Goal: Information Seeking & Learning: Compare options

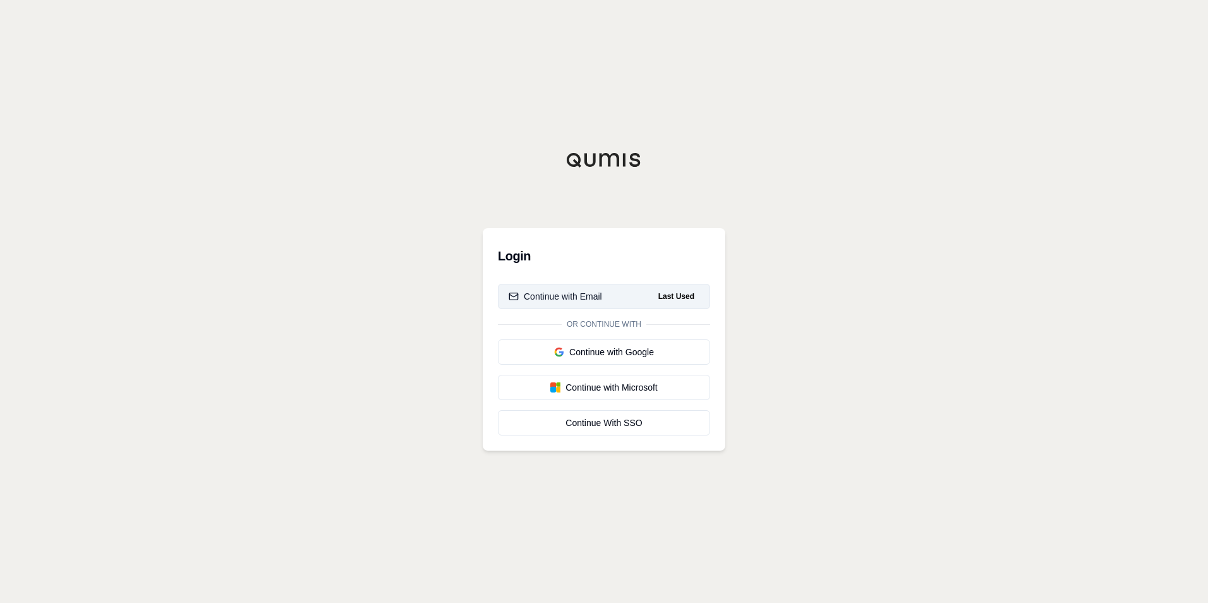
click at [583, 286] on button "Continue with Email Last Used" at bounding box center [604, 296] width 212 height 25
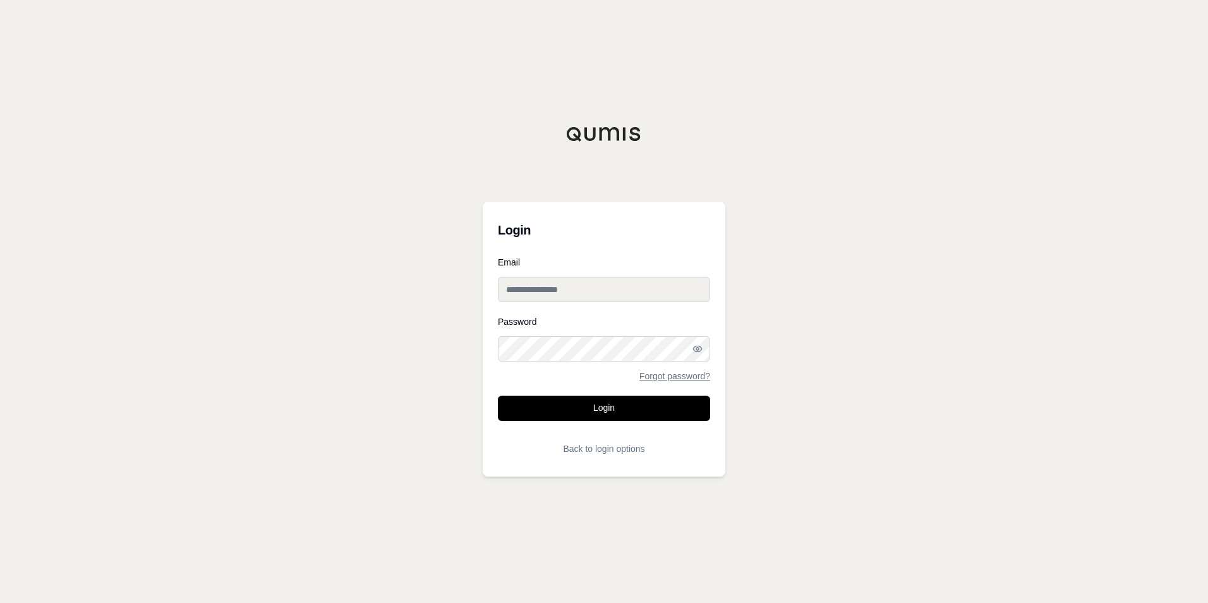
type input "**********"
click at [610, 411] on button "Login" at bounding box center [604, 408] width 212 height 25
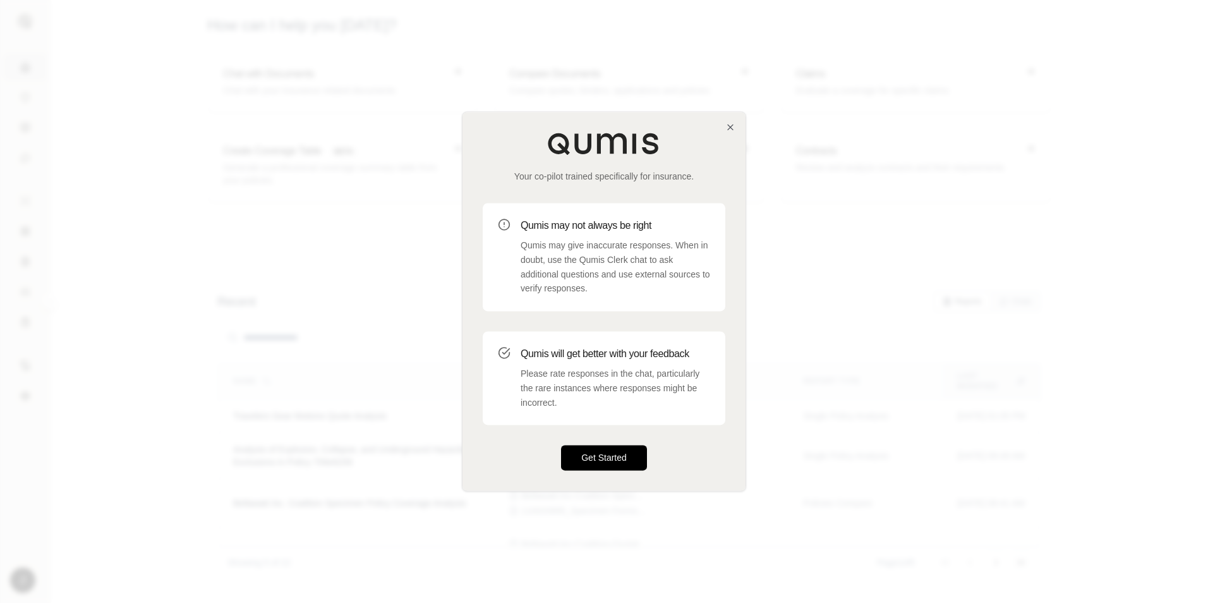
click at [620, 449] on button "Get Started" at bounding box center [604, 458] width 86 height 25
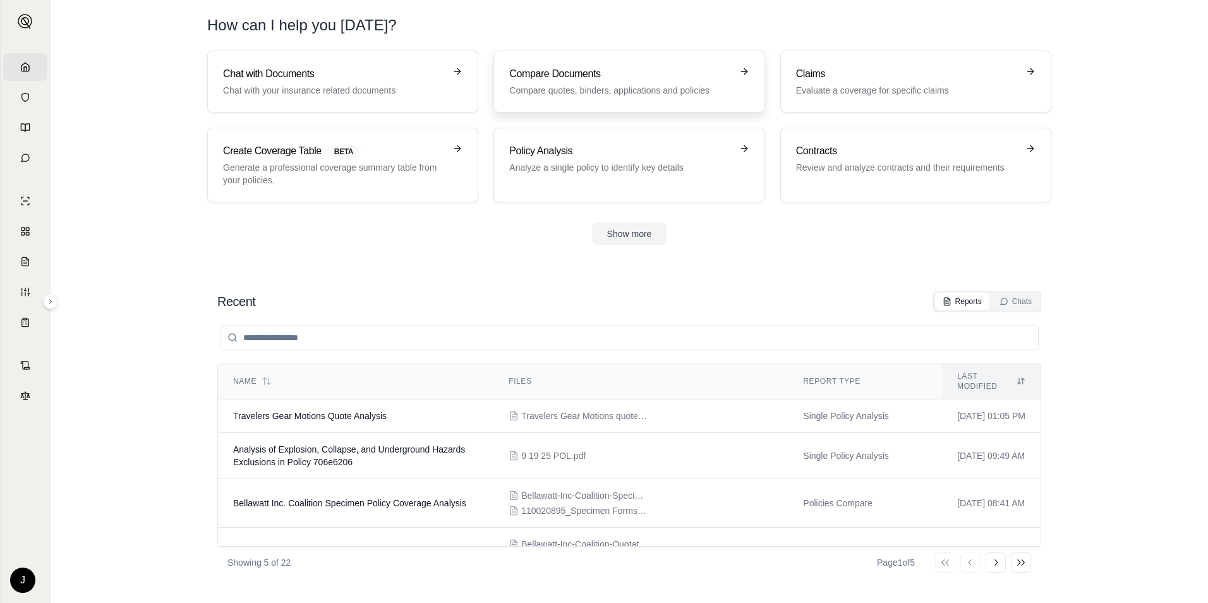
click at [718, 89] on p "Compare quotes, binders, applications and policies" at bounding box center [620, 90] width 222 height 13
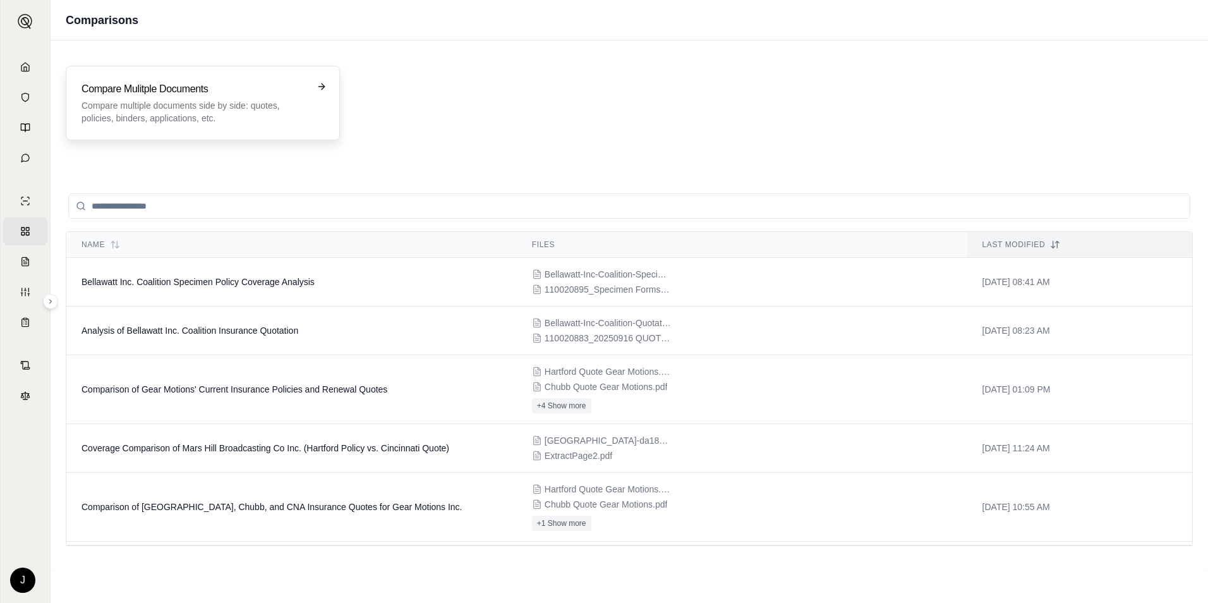
click at [246, 102] on p "Compare multiple documents side by side: quotes, policies, binders, application…" at bounding box center [194, 111] width 225 height 25
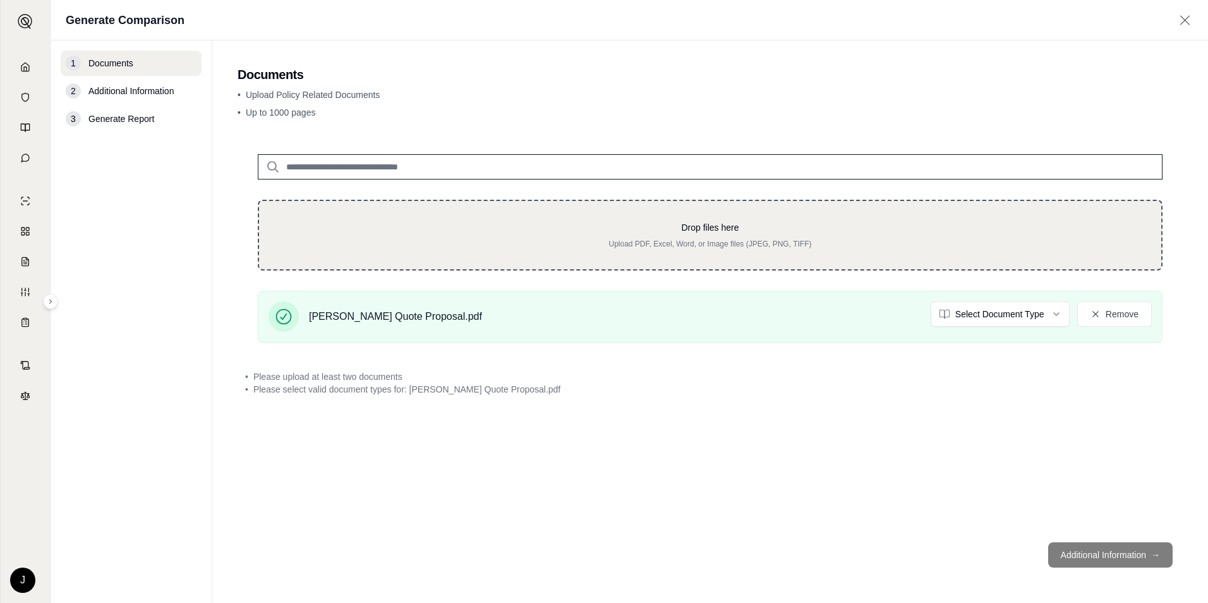
click at [583, 222] on p "Drop files here" at bounding box center [710, 227] width 862 height 13
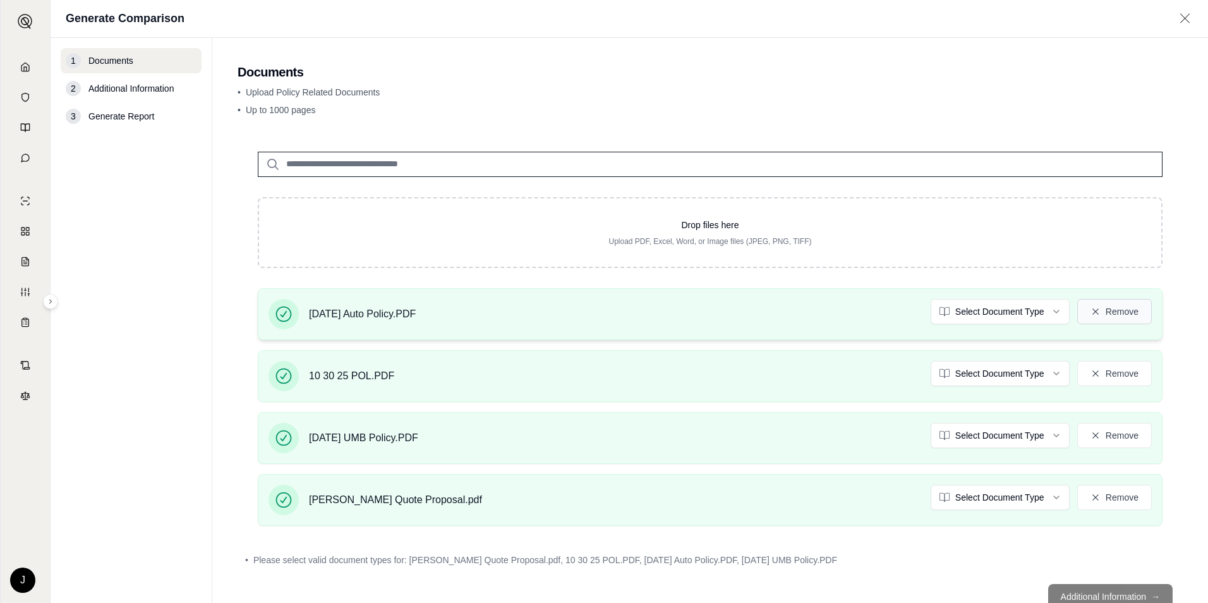
click at [1100, 311] on button "Remove" at bounding box center [1114, 311] width 75 height 25
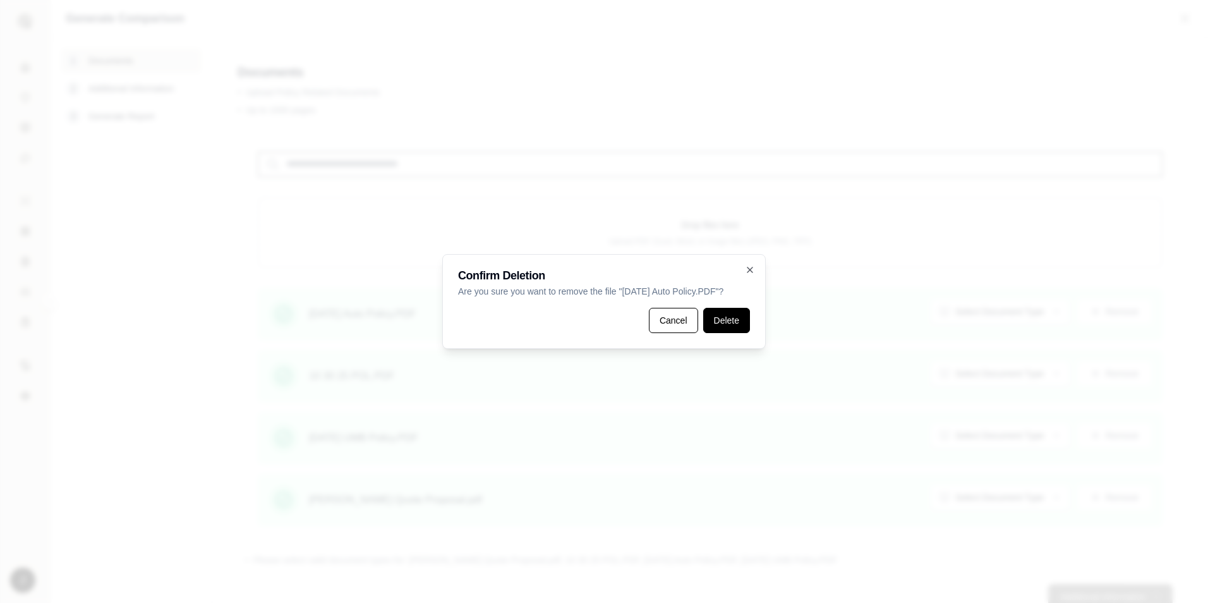
click at [732, 321] on button "Delete" at bounding box center [726, 320] width 47 height 25
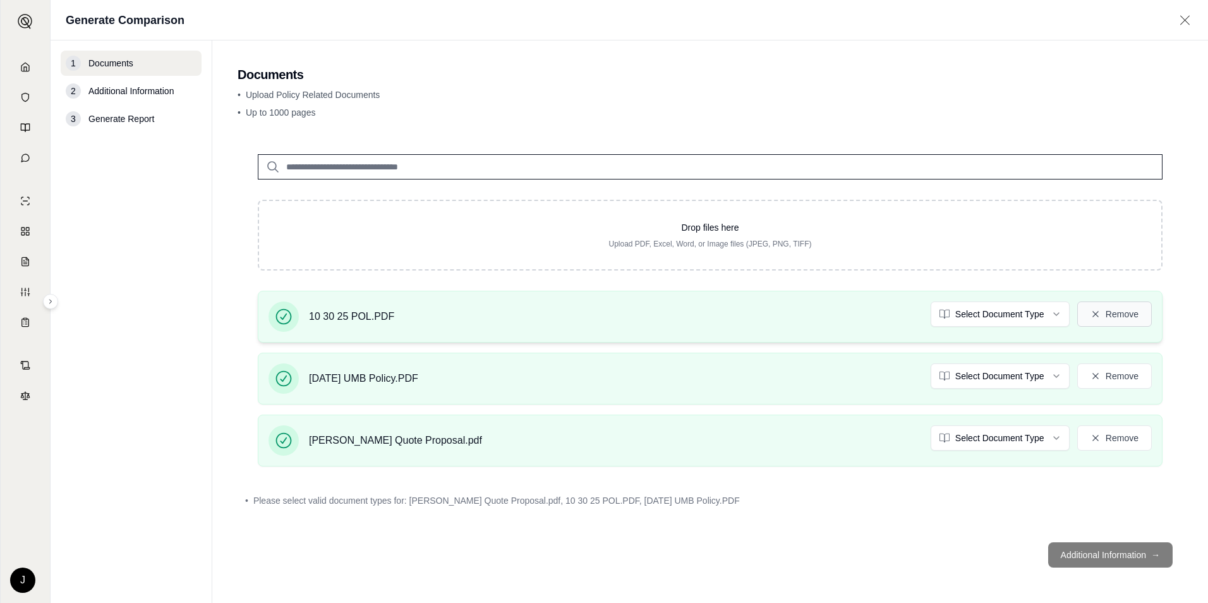
click at [1124, 312] on button "Remove" at bounding box center [1114, 313] width 75 height 25
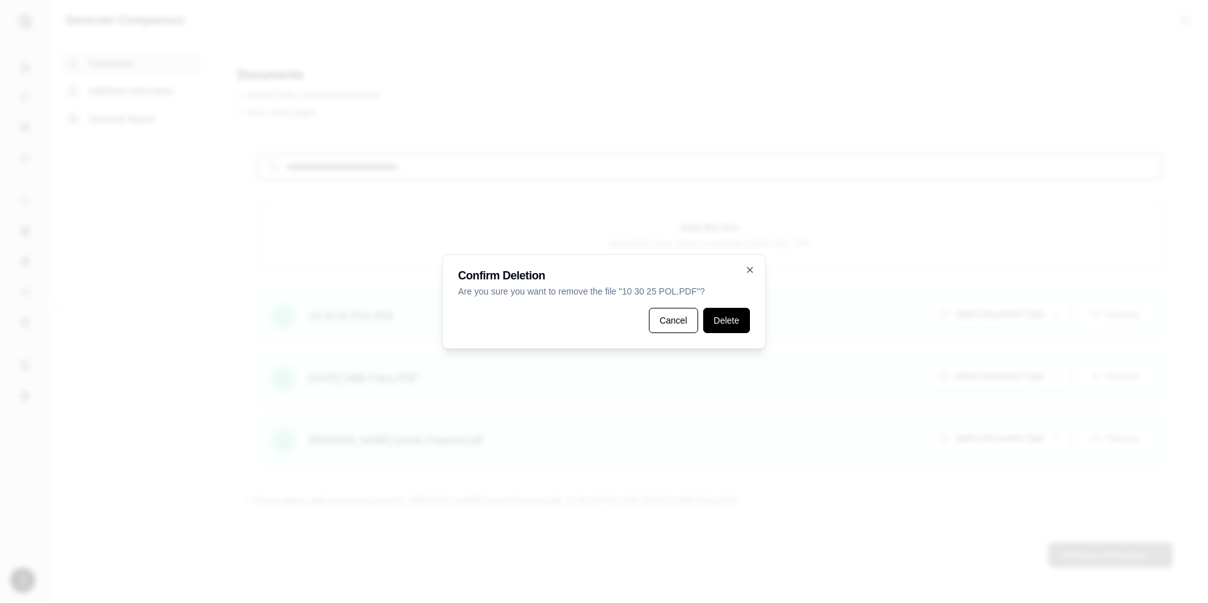
click at [721, 325] on button "Delete" at bounding box center [726, 320] width 47 height 25
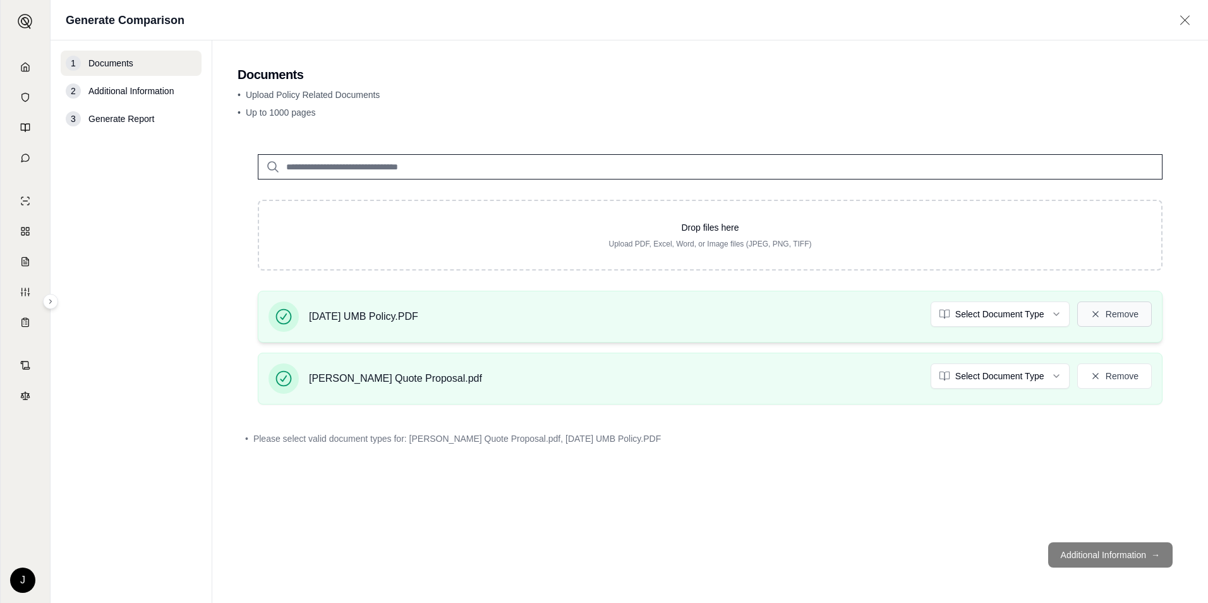
click at [1129, 314] on button "Remove" at bounding box center [1114, 313] width 75 height 25
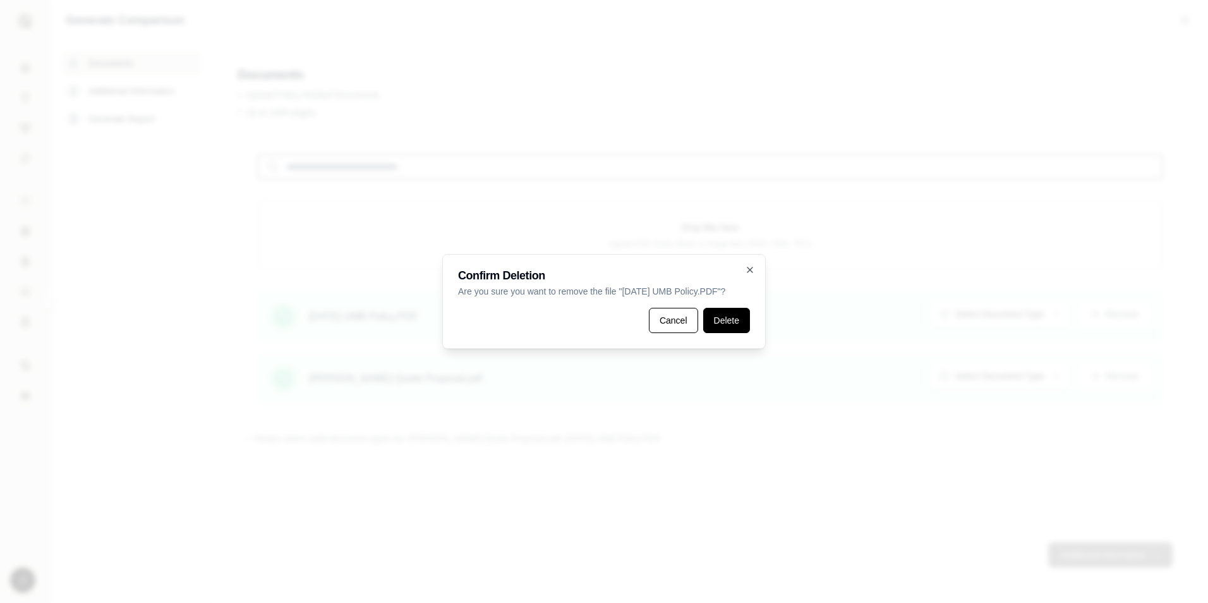
click at [735, 325] on button "Delete" at bounding box center [726, 320] width 47 height 25
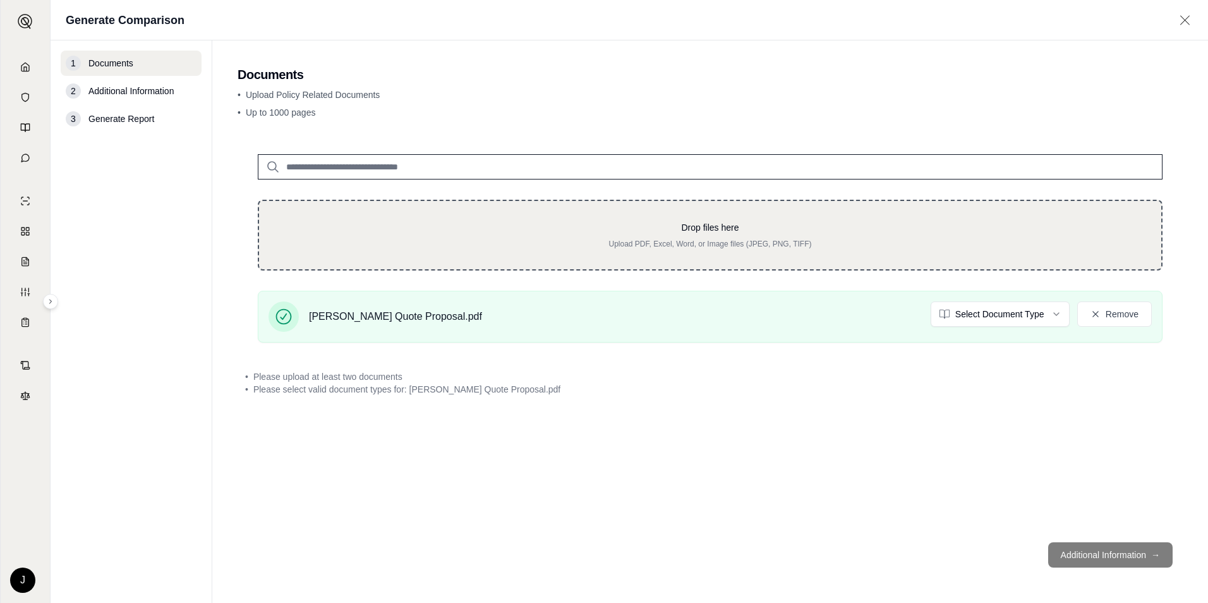
click at [808, 253] on div "Drop files here Upload PDF, Excel, Word, or Image files (JPEG, PNG, TIFF)" at bounding box center [710, 235] width 905 height 71
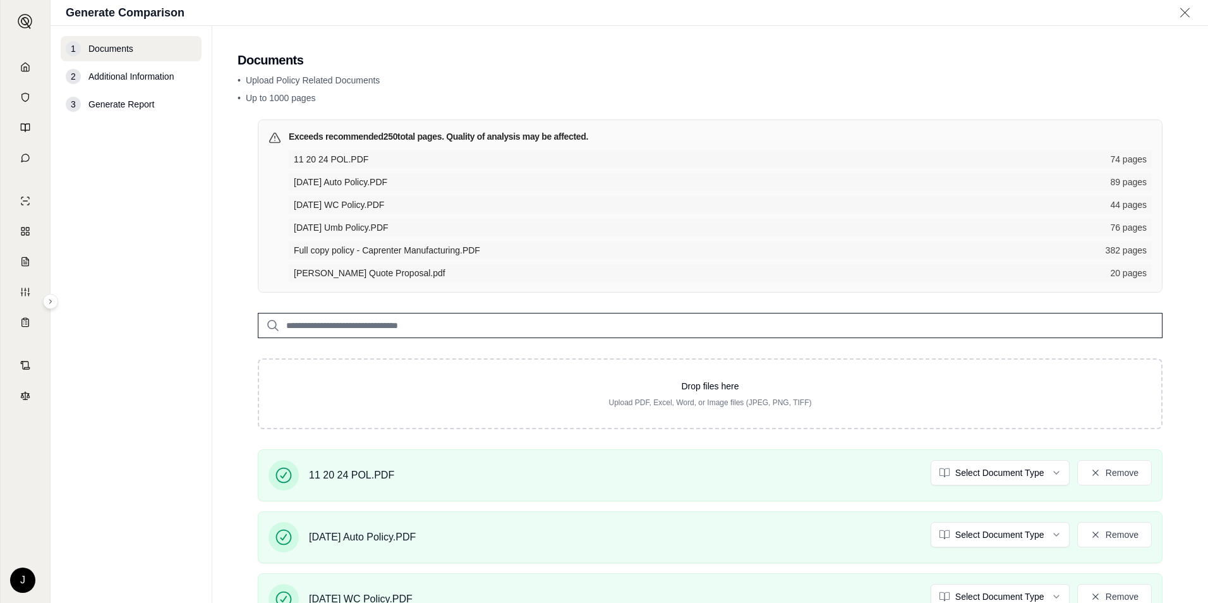
click at [427, 330] on input "search" at bounding box center [710, 325] width 905 height 25
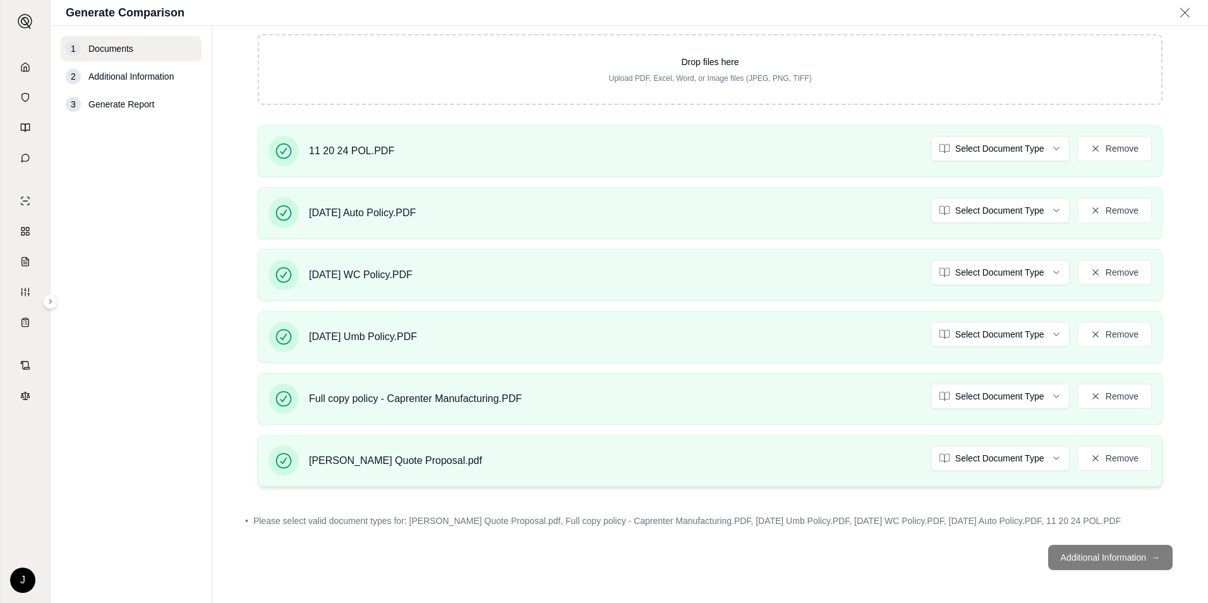
scroll to position [327, 0]
click at [1136, 552] on footer "Additional Information →" at bounding box center [710, 554] width 945 height 45
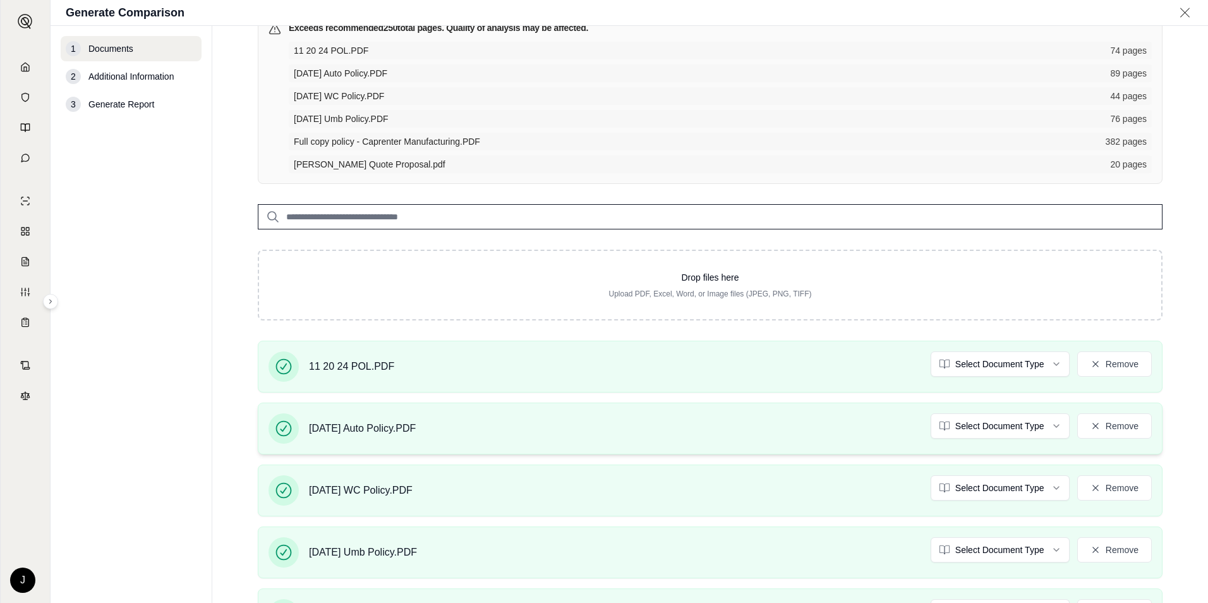
scroll to position [0, 0]
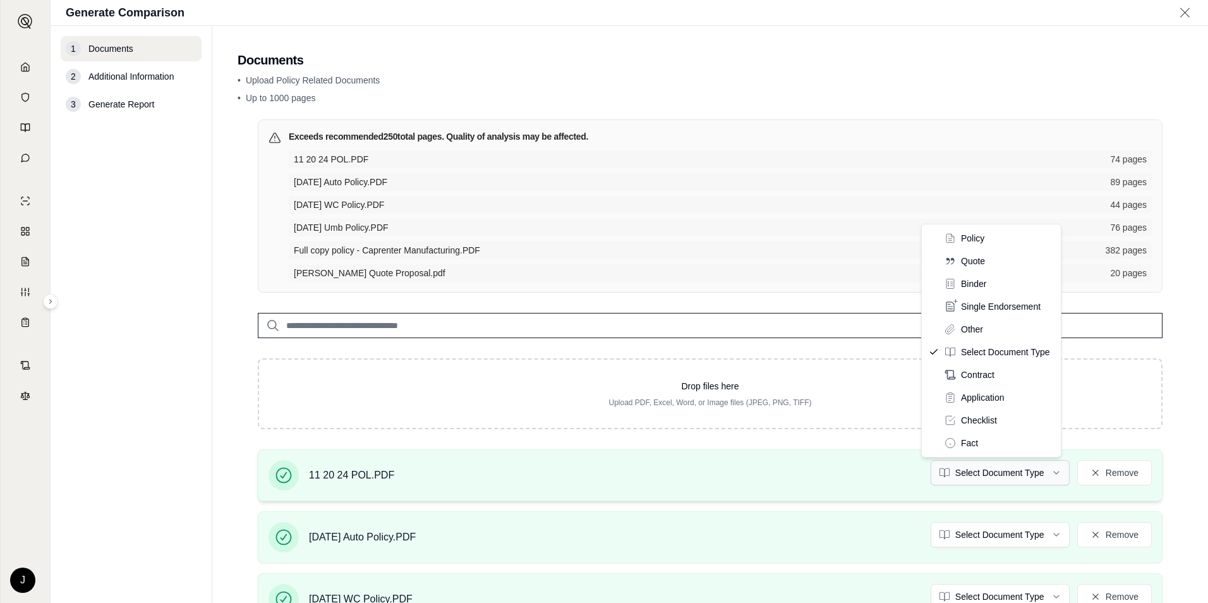
click at [1024, 473] on html "Home Vault Prompts Chats Single Policy Comparisons Claims Custom Report Coverag…" at bounding box center [604, 301] width 1208 height 603
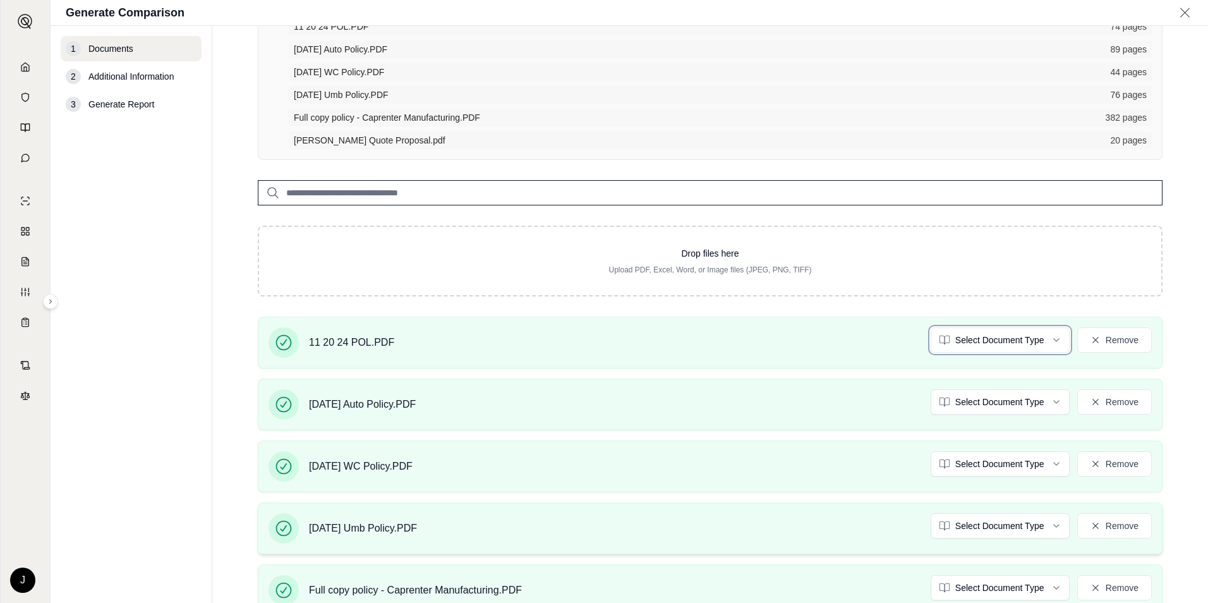
scroll to position [253, 0]
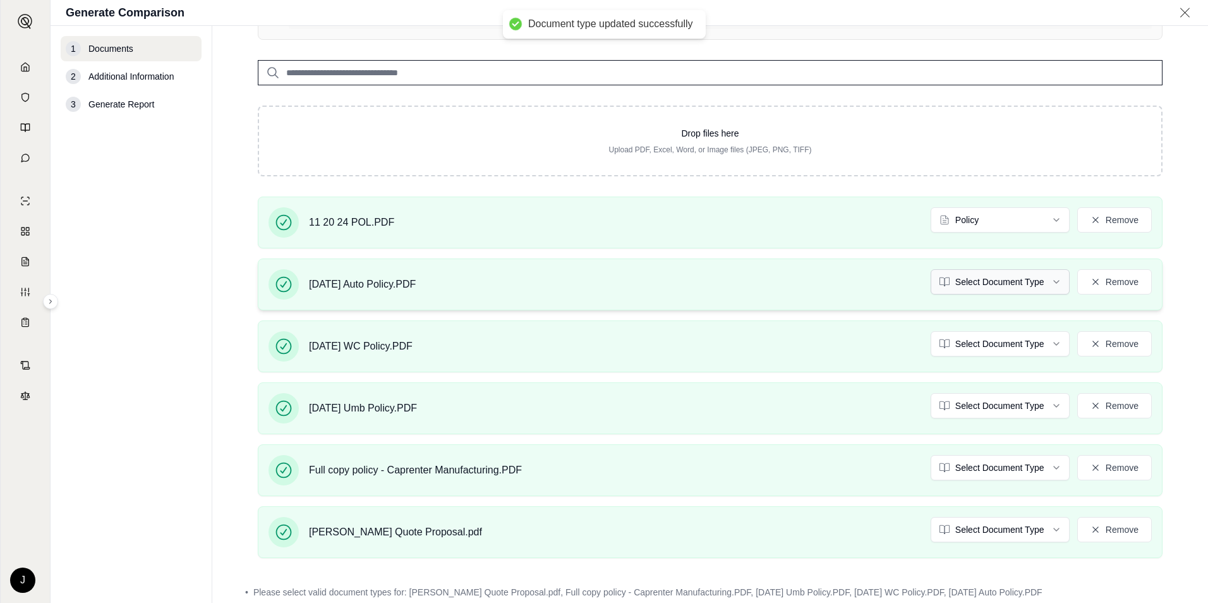
click at [1021, 277] on html "Document type updated successfully Home Vault Prompts Chats Single Policy Compa…" at bounding box center [604, 301] width 1208 height 603
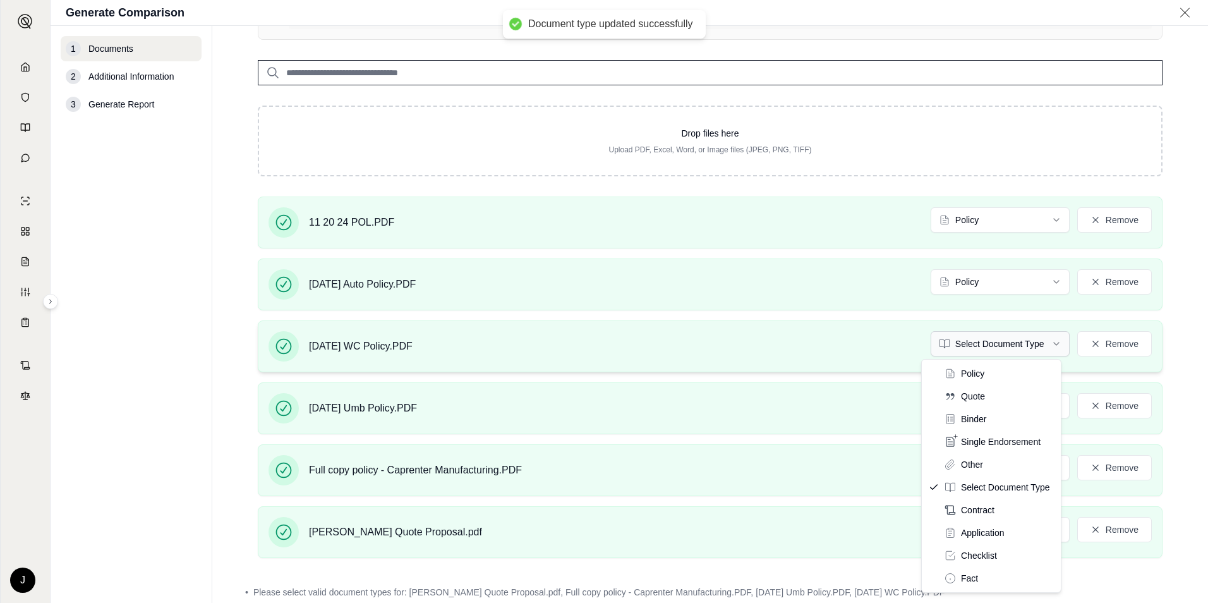
click at [1027, 347] on html "Document type updated successfully Home Vault Prompts Chats Single Policy Compa…" at bounding box center [604, 301] width 1208 height 603
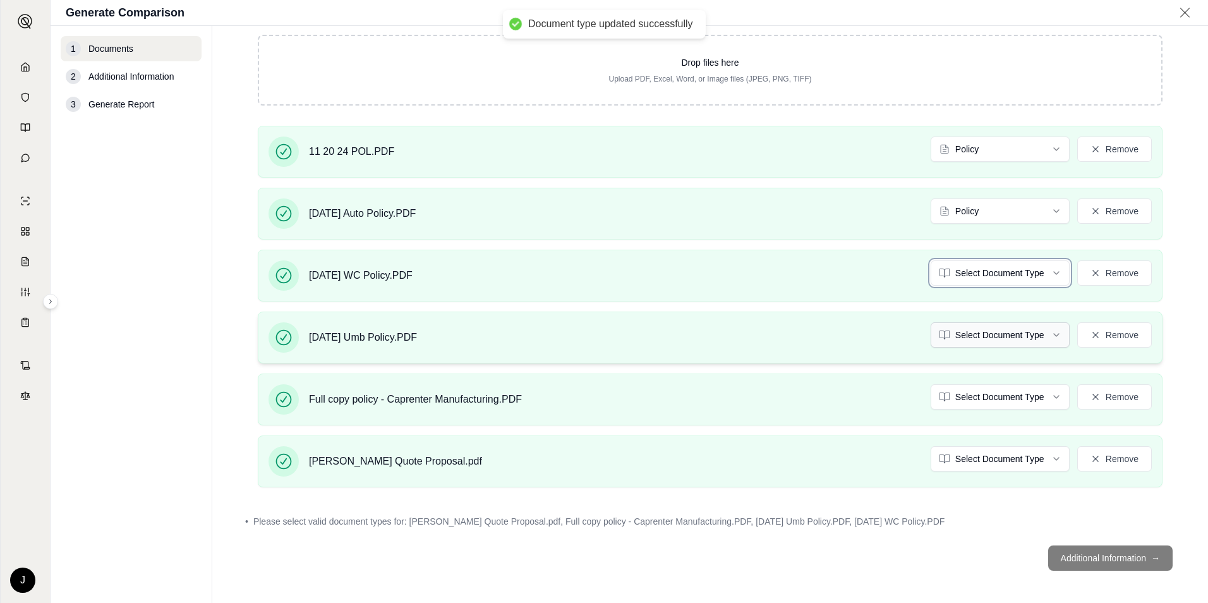
scroll to position [327, 0]
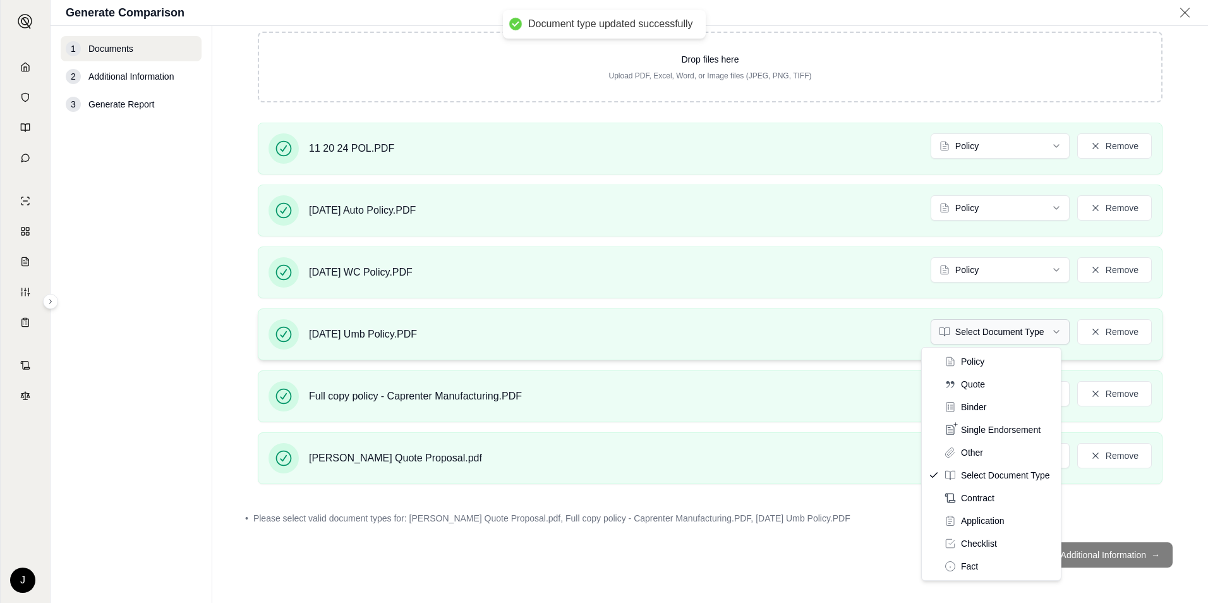
click at [1009, 331] on html "Document type updated successfully Document type updated successfully Home Vaul…" at bounding box center [604, 301] width 1208 height 603
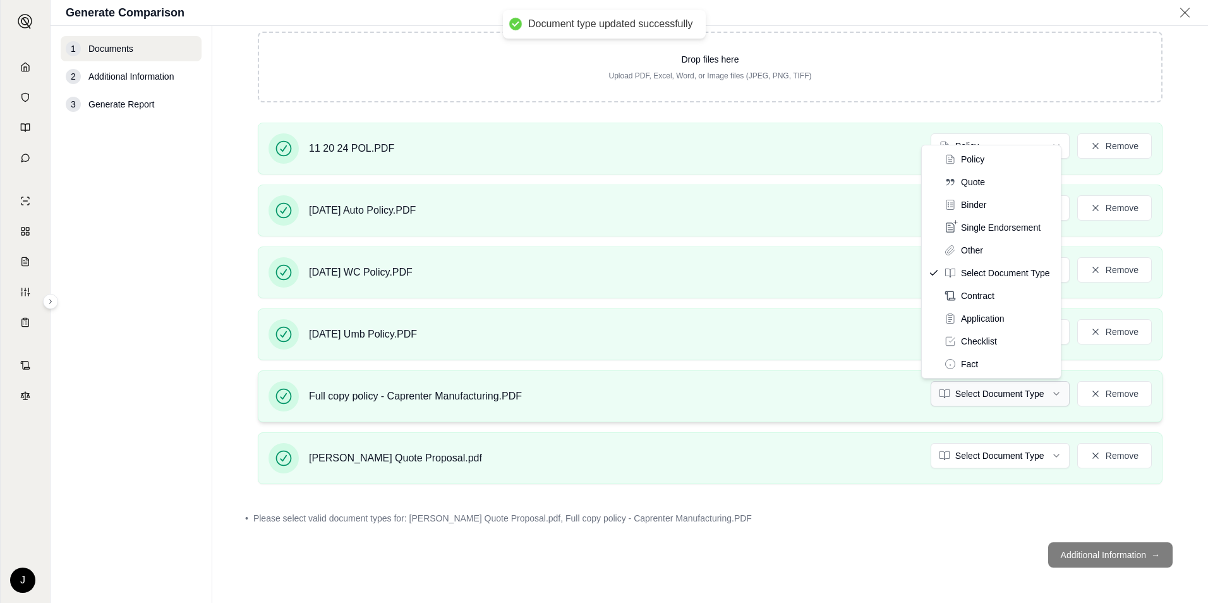
click at [997, 401] on html "Document type updated successfully Document type updated successfully Home Vaul…" at bounding box center [604, 301] width 1208 height 603
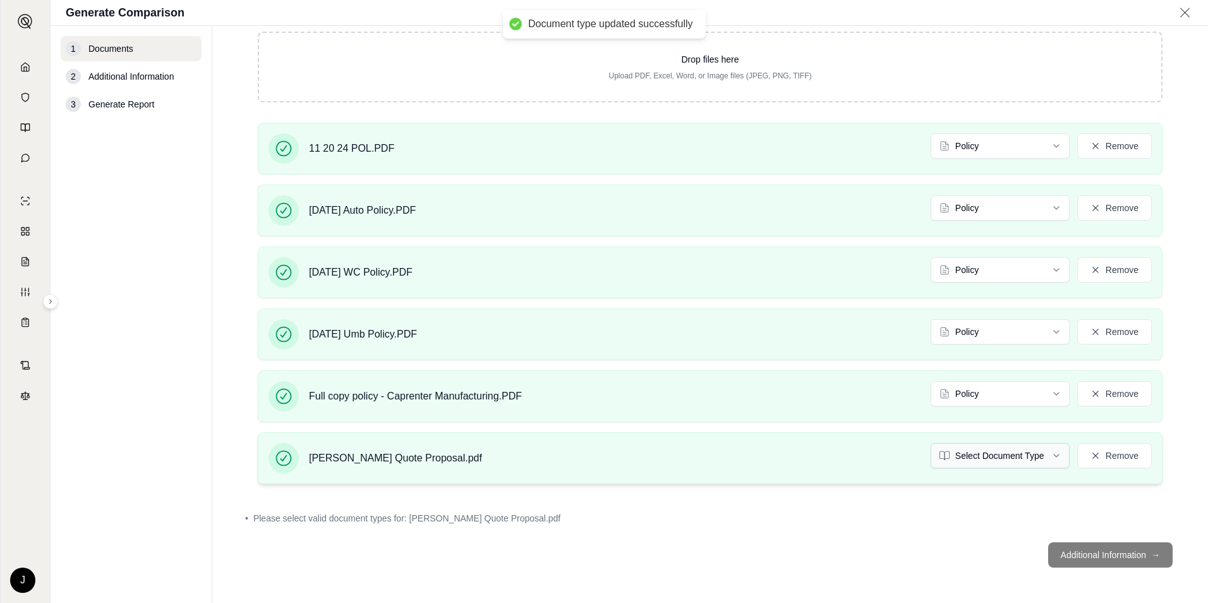
click at [1018, 452] on html "Document type updated successfully Document type updated successfully Home Vaul…" at bounding box center [604, 301] width 1208 height 603
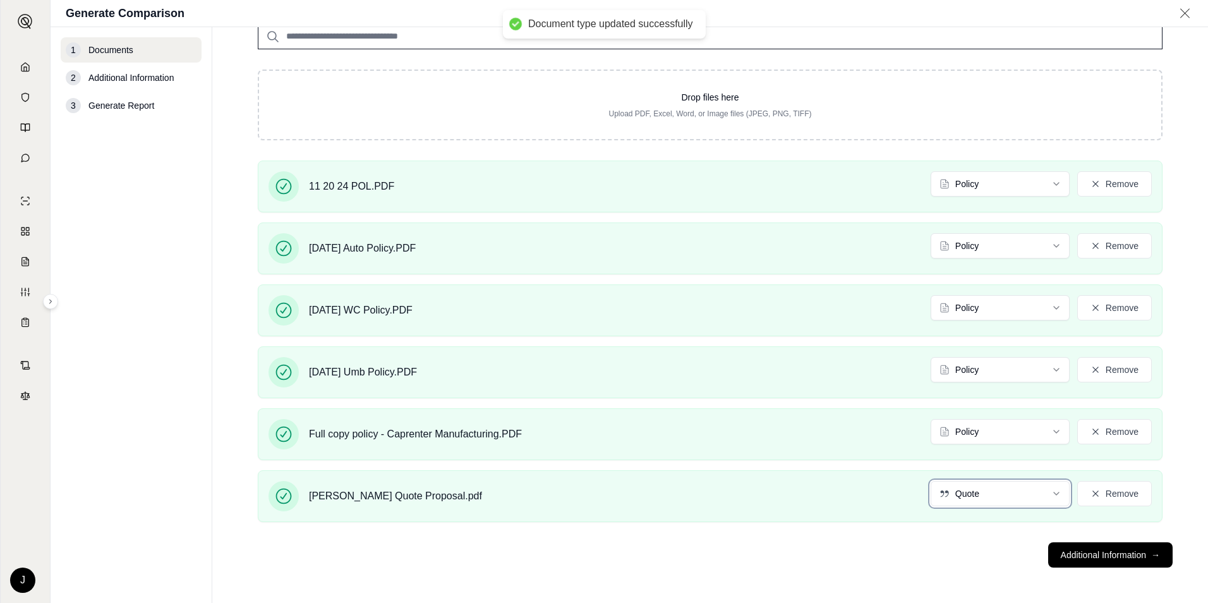
scroll to position [290, 0]
click at [1088, 554] on button "Additional Information →" at bounding box center [1110, 554] width 124 height 25
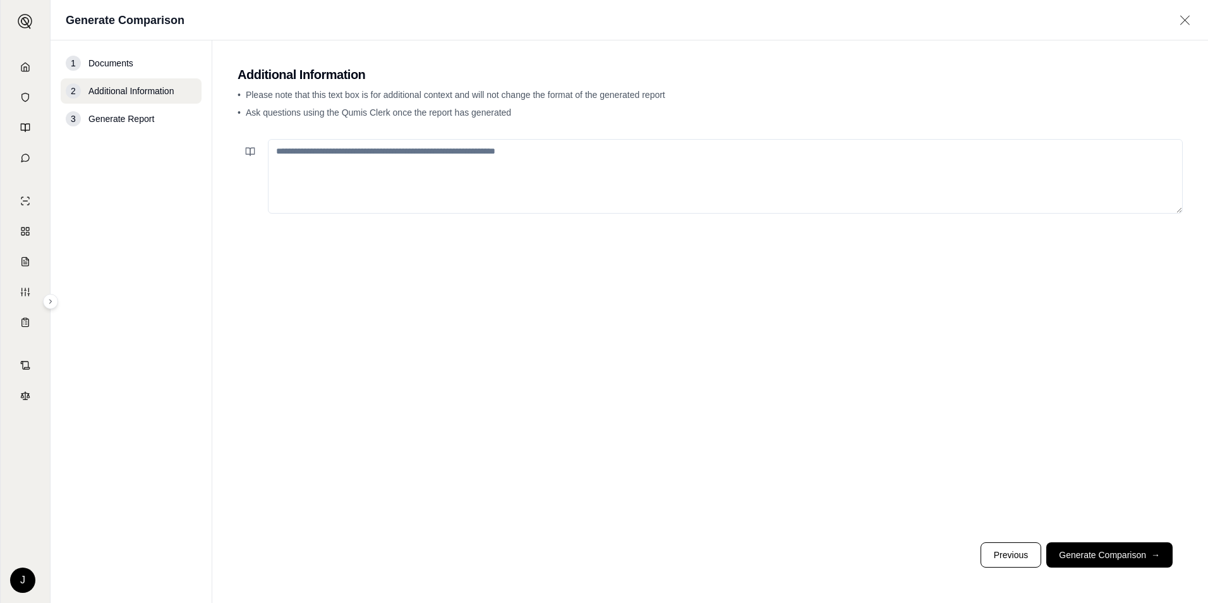
click at [488, 167] on textarea at bounding box center [725, 176] width 915 height 75
type textarea "*"
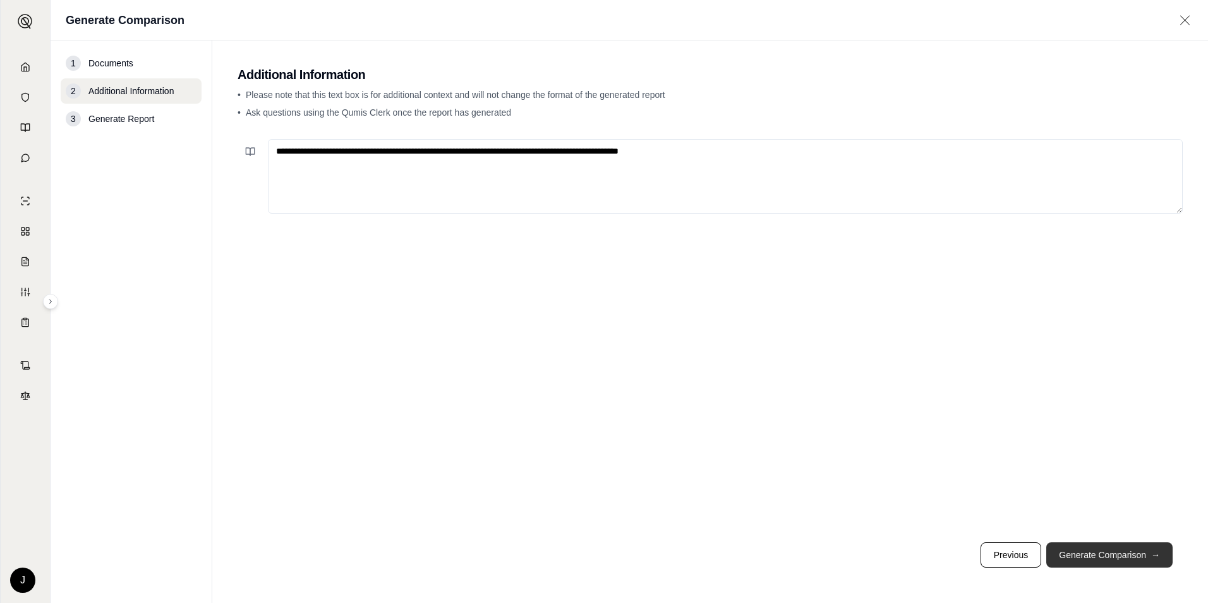
type textarea "**********"
click at [1133, 554] on button "Generate Comparison →" at bounding box center [1109, 554] width 126 height 25
